Goal: Transaction & Acquisition: Purchase product/service

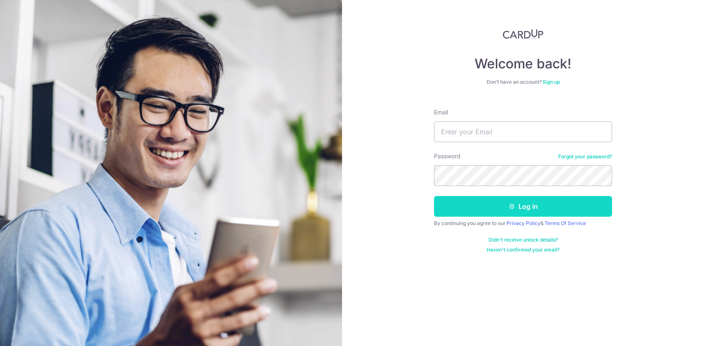
type input "yapisaac97@gmail.com"
click at [523, 205] on button "Log in" at bounding box center [523, 206] width 178 height 21
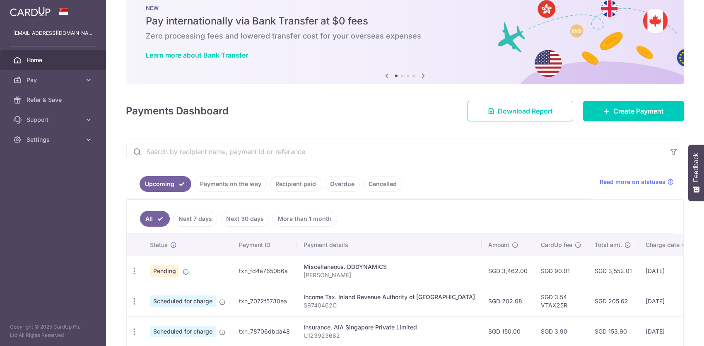
scroll to position [69, 0]
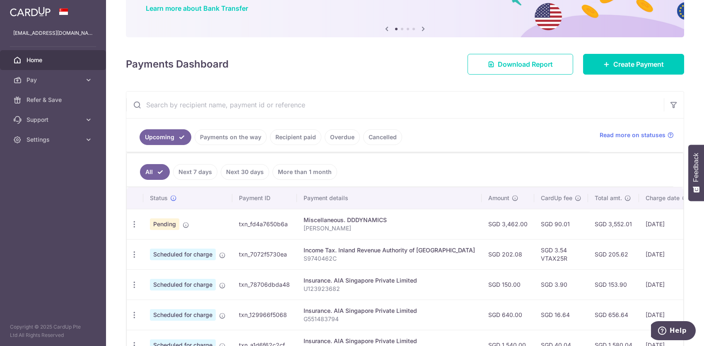
click at [189, 224] on td "Pending" at bounding box center [187, 224] width 89 height 30
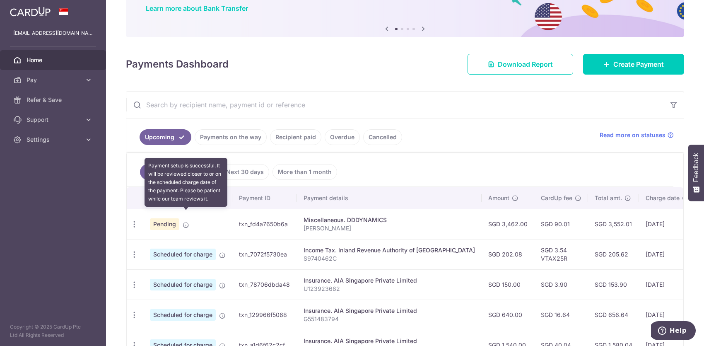
click at [186, 223] on icon at bounding box center [186, 225] width 7 height 7
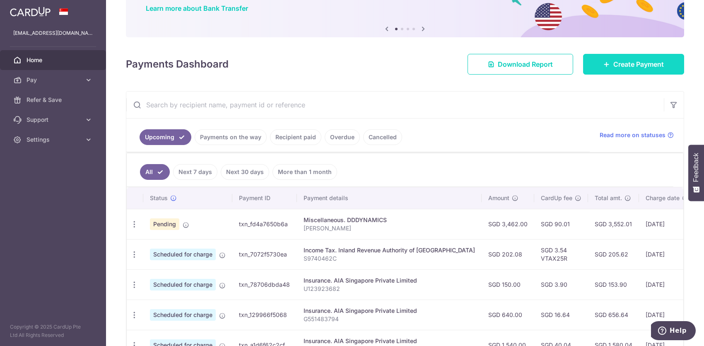
click at [630, 63] on span "Create Payment" at bounding box center [638, 64] width 51 height 10
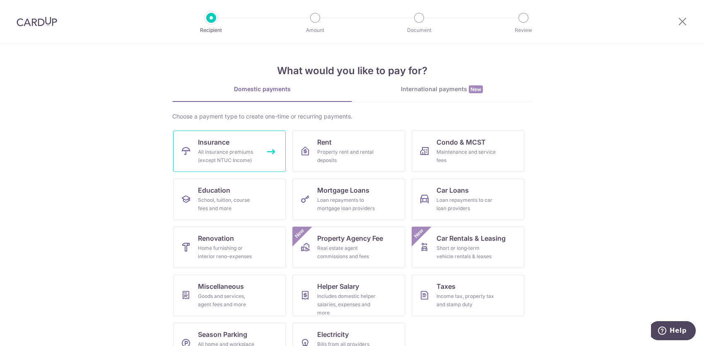
click at [237, 148] on div "All insurance premiums (except NTUC Income)" at bounding box center [228, 156] width 60 height 17
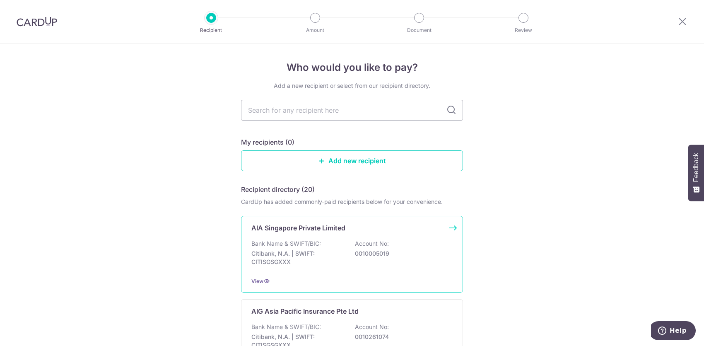
click at [366, 236] on div "AIA Singapore Private Limited Bank Name & SWIFT/BIC: Citibank, N.A. | SWIFT: CI…" at bounding box center [352, 254] width 222 height 77
click at [377, 165] on link "Add new recipient" at bounding box center [352, 160] width 222 height 21
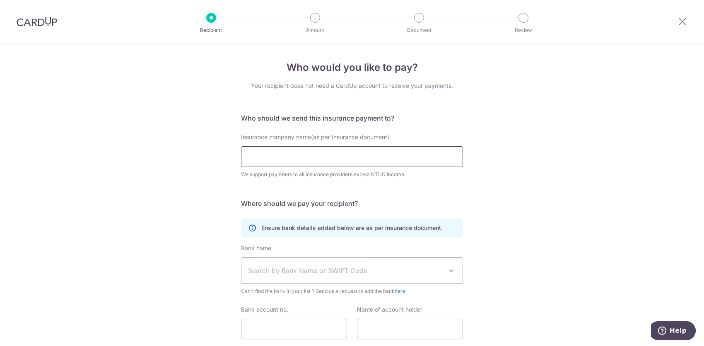
click at [361, 164] on input "Insurance company name(as per Insurance document)" at bounding box center [352, 156] width 222 height 21
type input "AIA Singapore Pte Ltd"
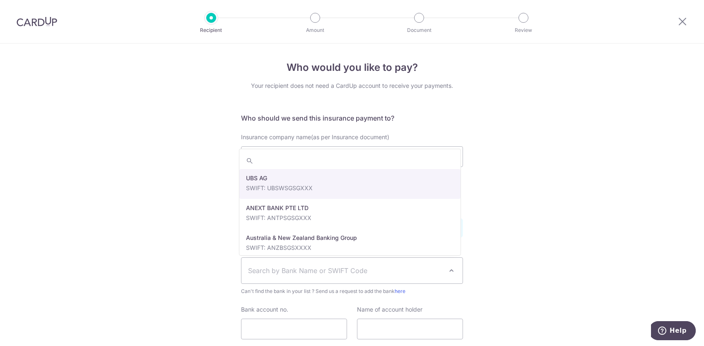
click at [288, 275] on span "Search by Bank Name or SWIFT Code" at bounding box center [345, 270] width 195 height 10
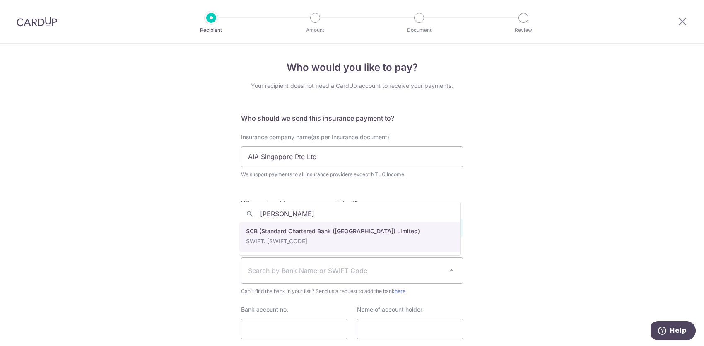
type input "[PERSON_NAME]"
select select "14"
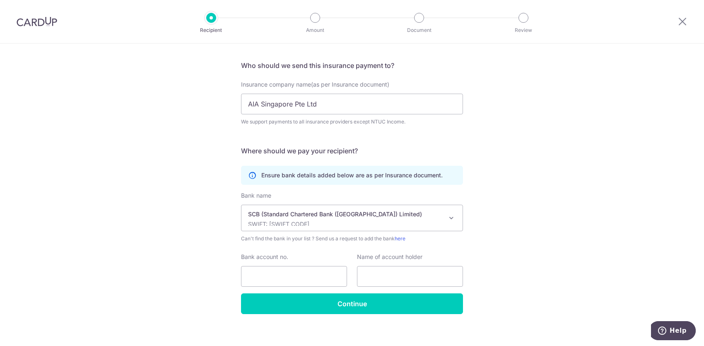
scroll to position [59, 0]
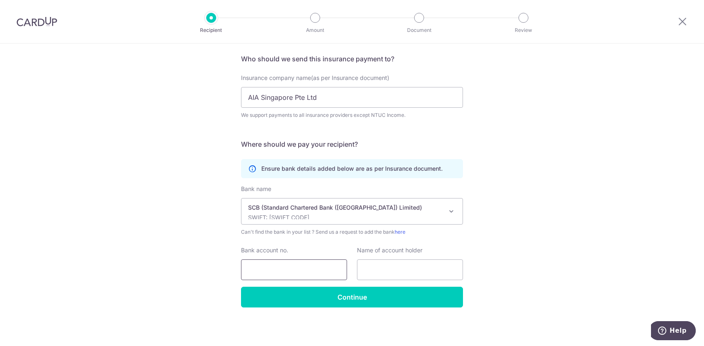
click at [309, 271] on input "Bank account no." at bounding box center [294, 269] width 106 height 21
type input "0102287732"
click at [418, 273] on input "text" at bounding box center [410, 269] width 106 height 21
type input "AIA SG PTE LTD - NPAR (SGD)"
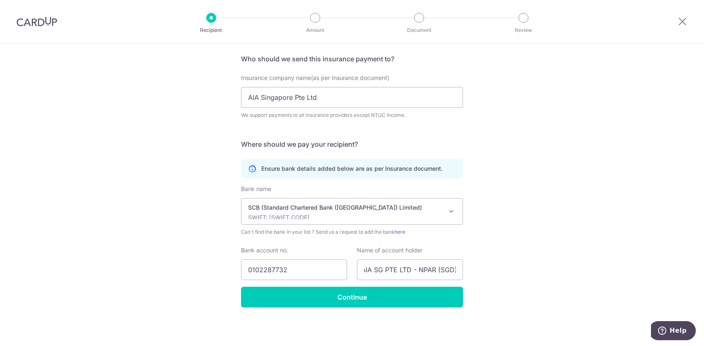
scroll to position [0, 0]
click at [555, 220] on div "Who would you like to pay? Your recipient does not need a CardUp account to rec…" at bounding box center [352, 165] width 704 height 362
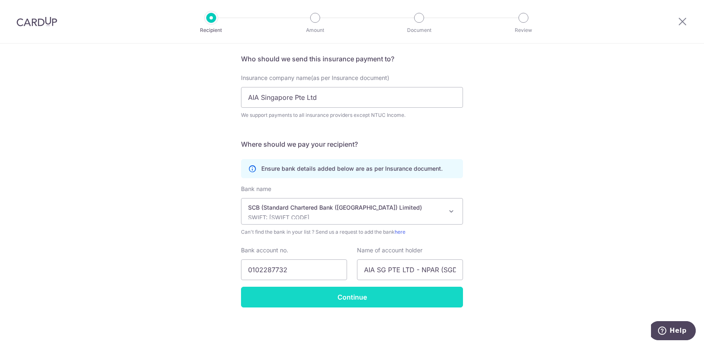
click at [429, 296] on input "Continue" at bounding box center [352, 297] width 222 height 21
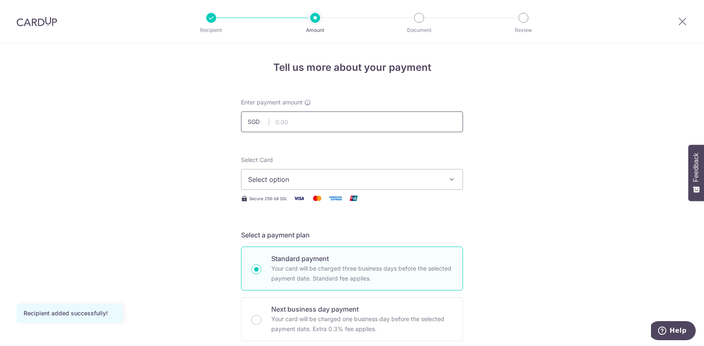
click at [334, 125] on input "text" at bounding box center [352, 121] width 222 height 21
type input "21.78"
click at [311, 177] on span "Select option" at bounding box center [344, 179] width 193 height 10
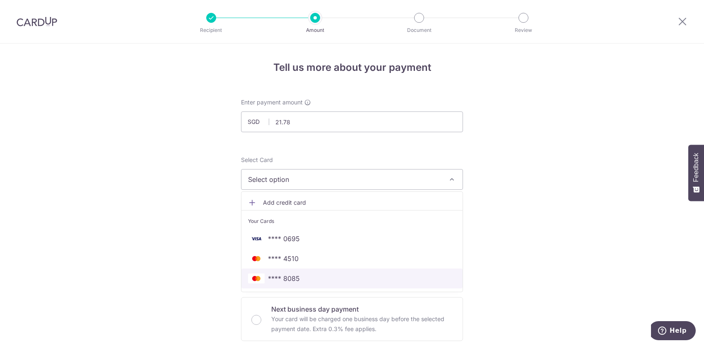
click at [302, 274] on span "**** 8085" at bounding box center [352, 278] width 208 height 10
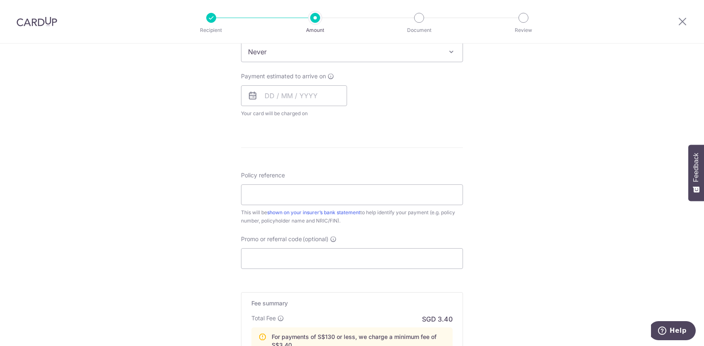
scroll to position [273, 0]
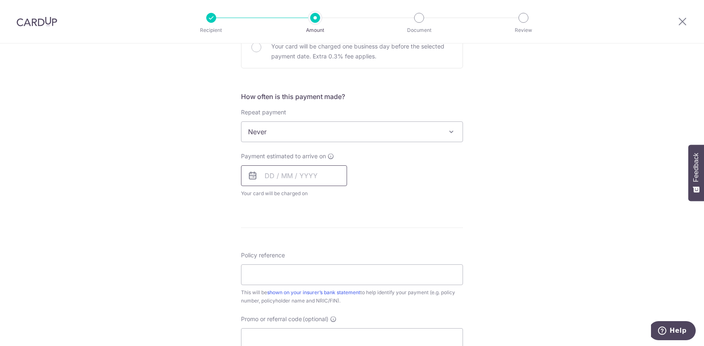
click at [308, 176] on input "text" at bounding box center [294, 175] width 106 height 21
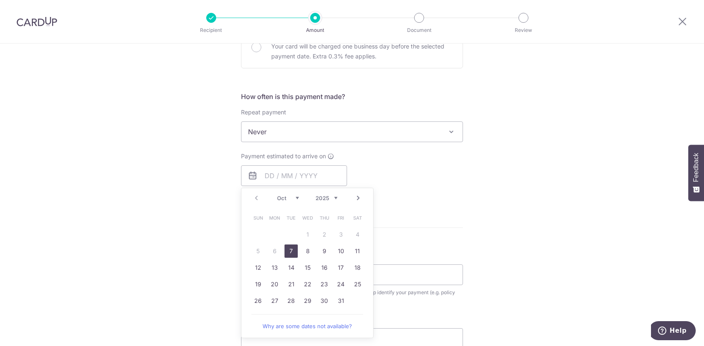
click at [445, 186] on div "Payment estimated to arrive on Prev Next Oct Nov Dec 2025 2026 2027 2028 2029 2…" at bounding box center [352, 175] width 232 height 46
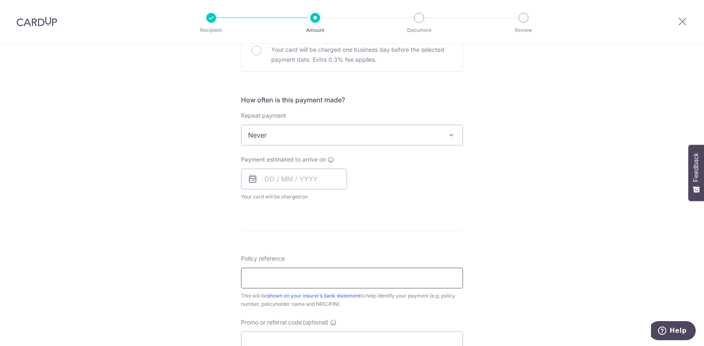
scroll to position [276, 0]
